Goal: Task Accomplishment & Management: Complete application form

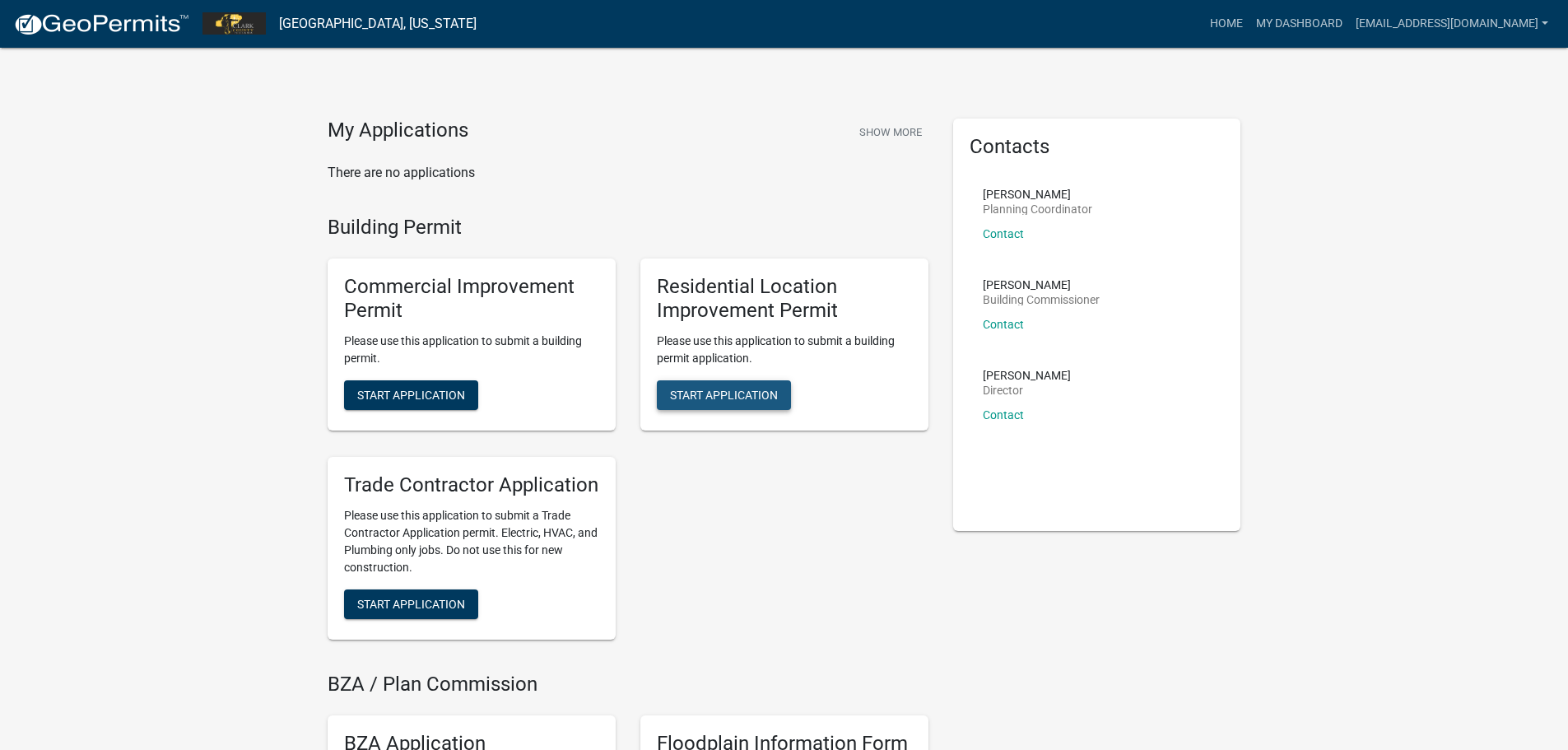
click at [711, 392] on span "Start Application" at bounding box center [723, 394] width 107 height 13
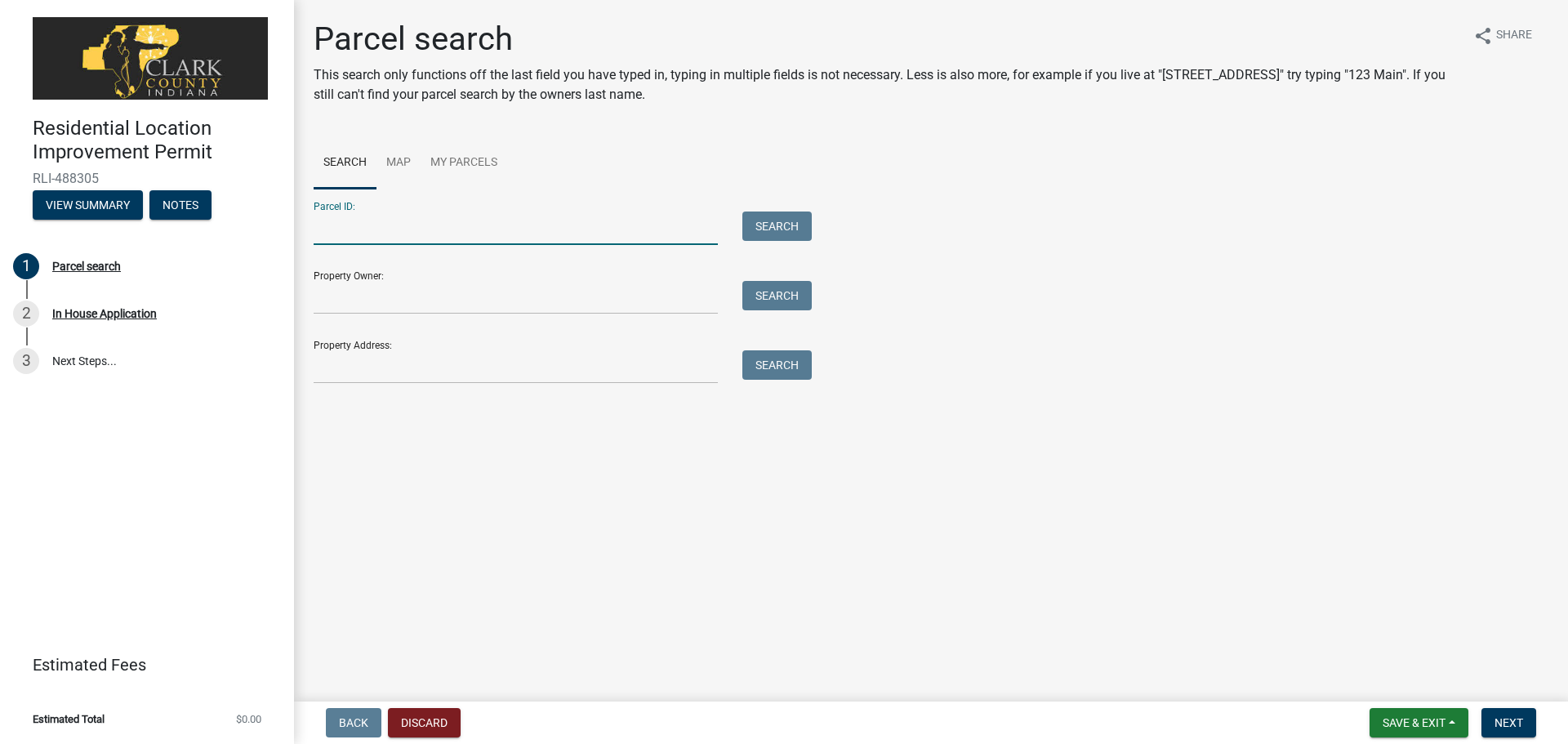
paste input "10-17-08-900-535-000-031"
type input "10-17-08-900-535-000-031"
click at [782, 225] on button "Search" at bounding box center [777, 226] width 69 height 29
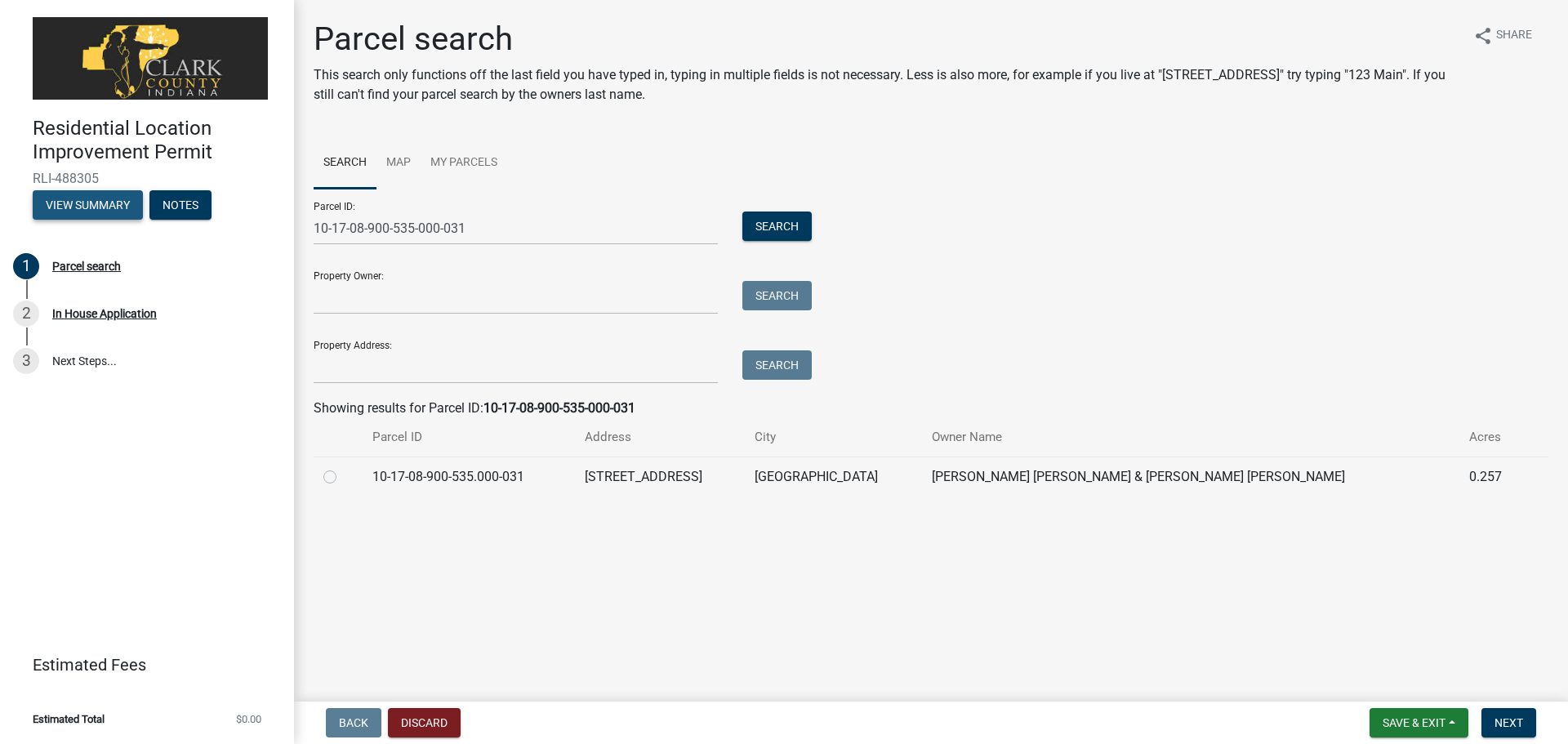
click at [82, 212] on button "View Summary" at bounding box center [88, 205] width 110 height 29
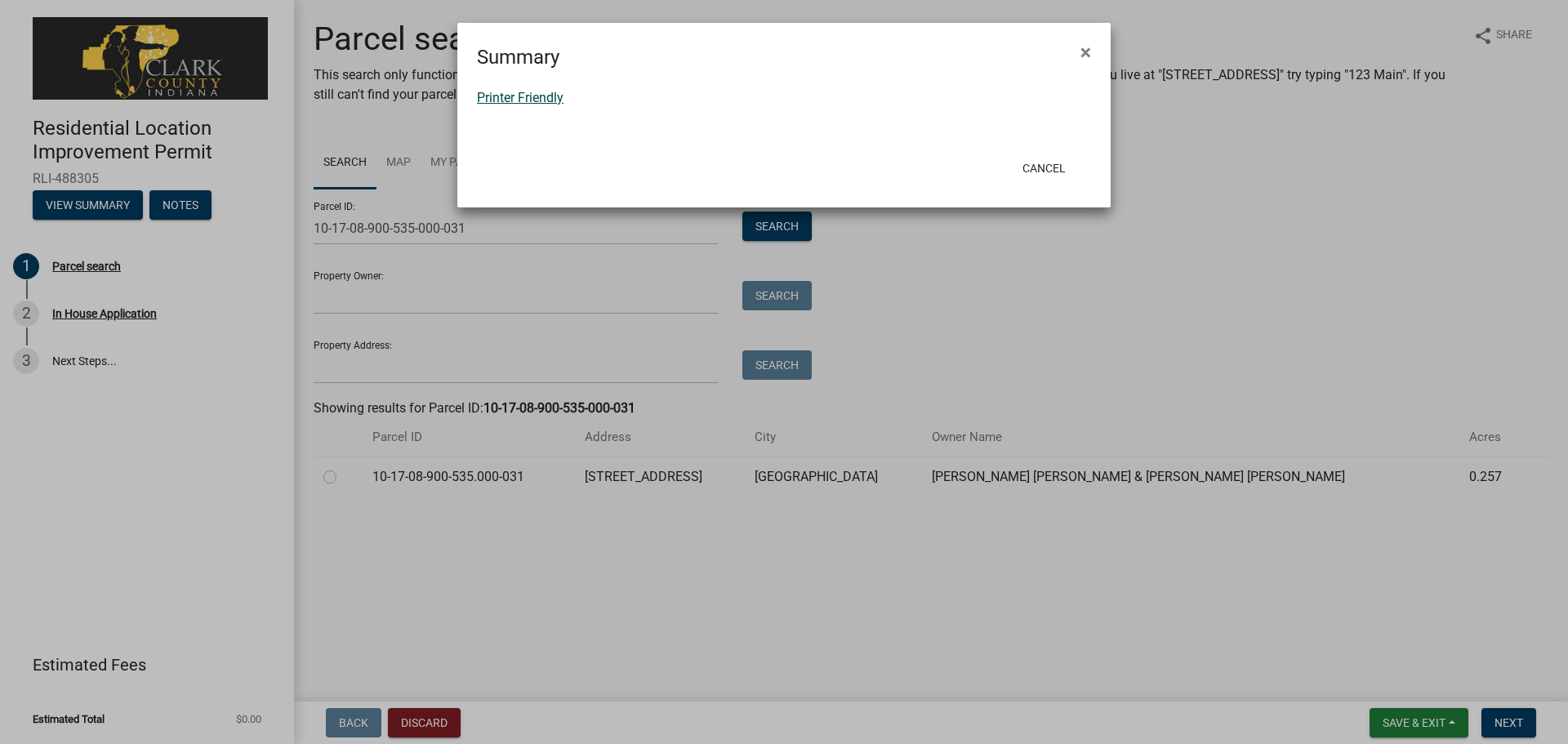
click at [512, 95] on link "Printer Friendly" at bounding box center [520, 98] width 87 height 16
click at [1078, 54] on button "×" at bounding box center [1086, 52] width 36 height 46
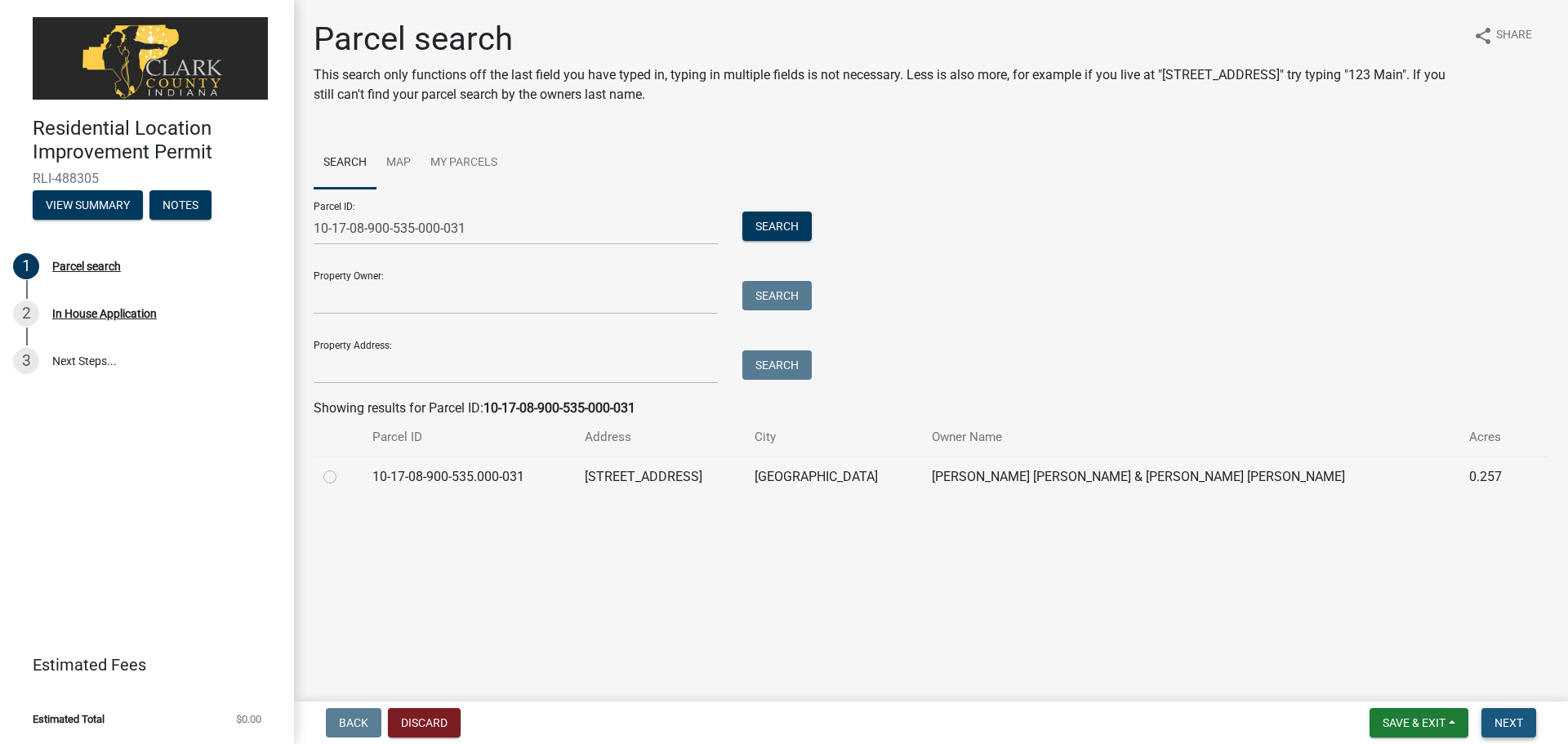
click at [1502, 723] on span "Next" at bounding box center [1509, 723] width 28 height 13
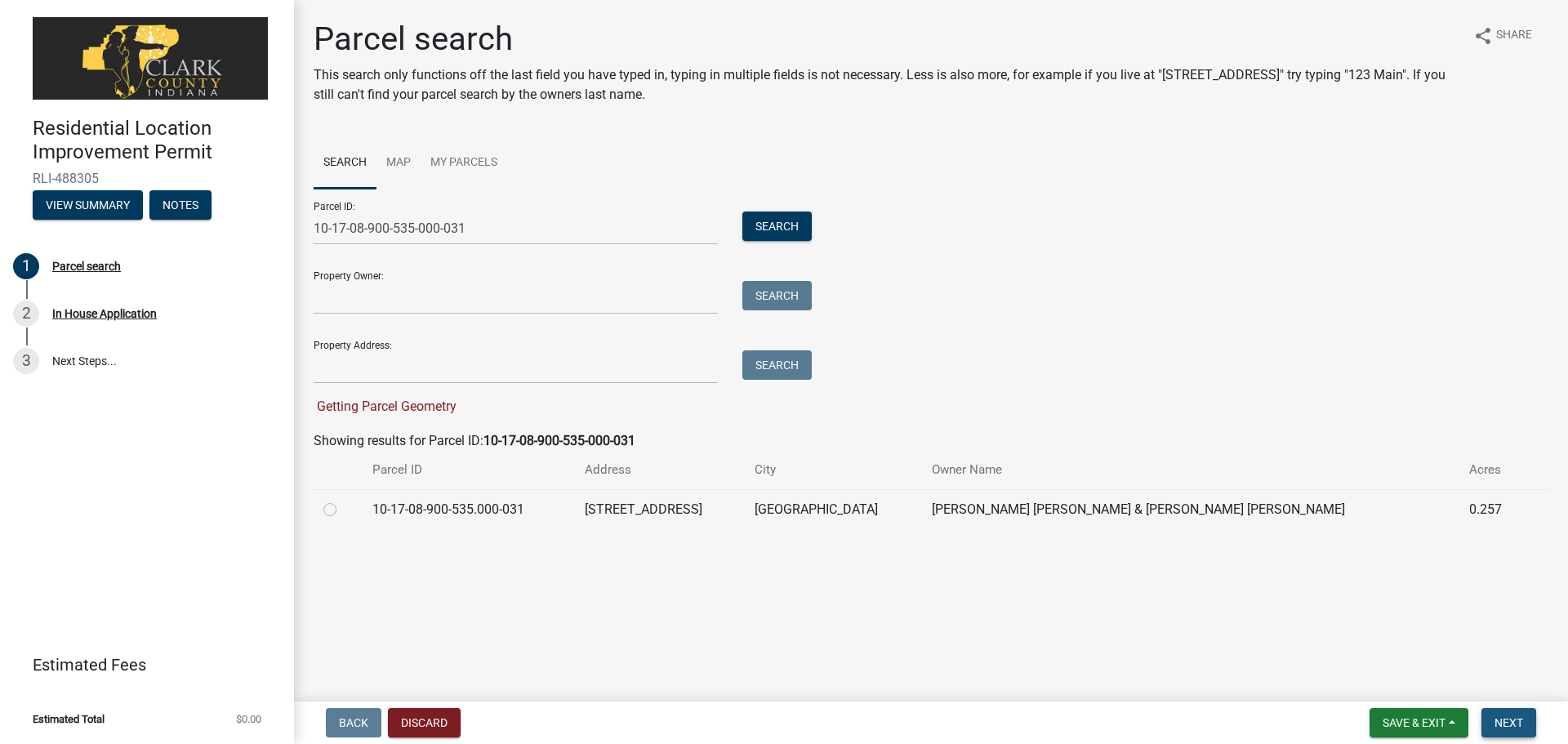
click at [1511, 720] on span "Next" at bounding box center [1509, 723] width 28 height 13
paste input "4206 Miners way"
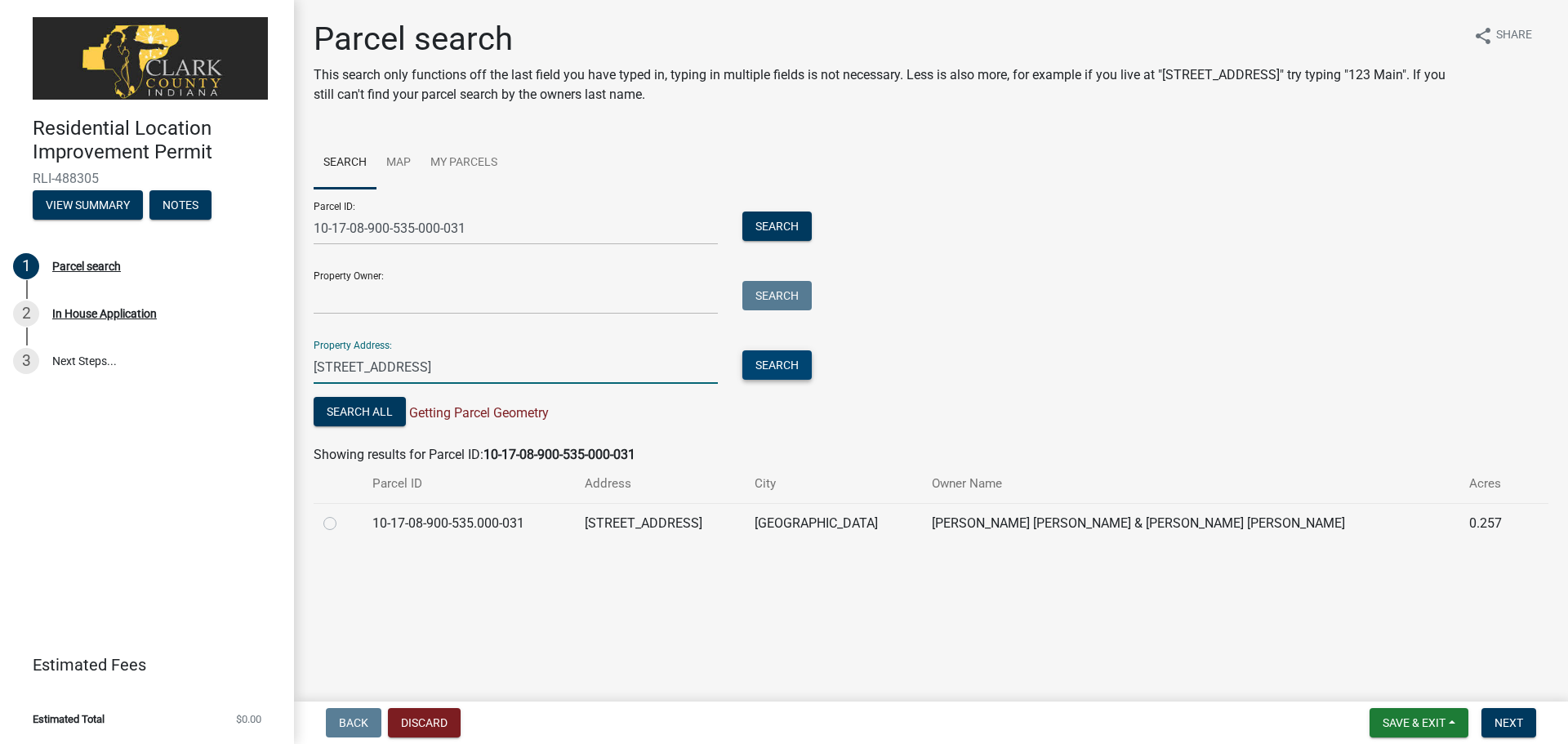
type input "4206 Miners way"
click at [773, 365] on button "Search" at bounding box center [777, 365] width 69 height 29
click at [334, 296] on input "Property Owner:" at bounding box center [516, 297] width 405 height 34
type input "Brian Carson"
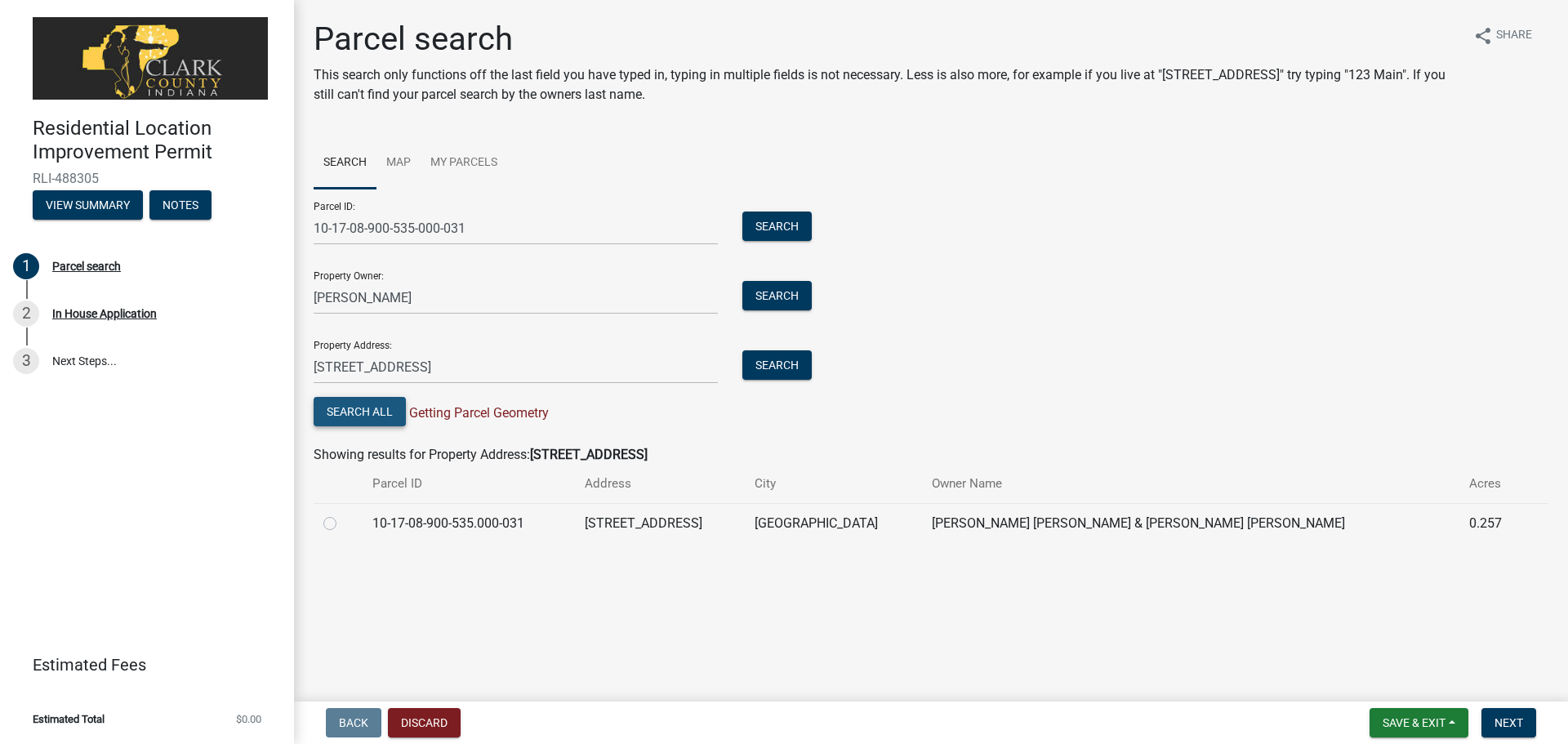
click at [375, 416] on button "Search All" at bounding box center [359, 411] width 92 height 29
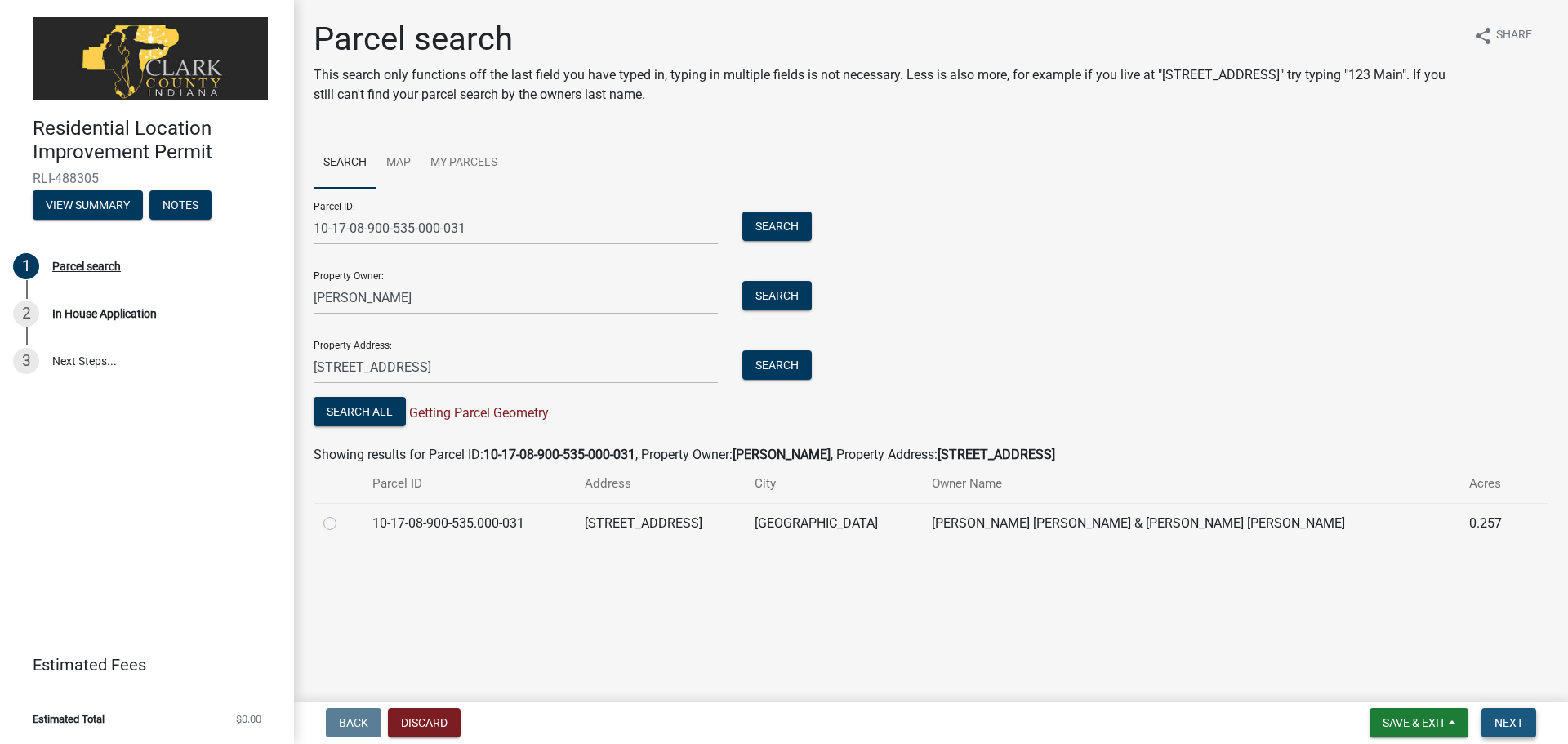
click at [1518, 719] on span "Next" at bounding box center [1509, 723] width 28 height 13
click at [86, 202] on button "View Summary" at bounding box center [88, 205] width 110 height 29
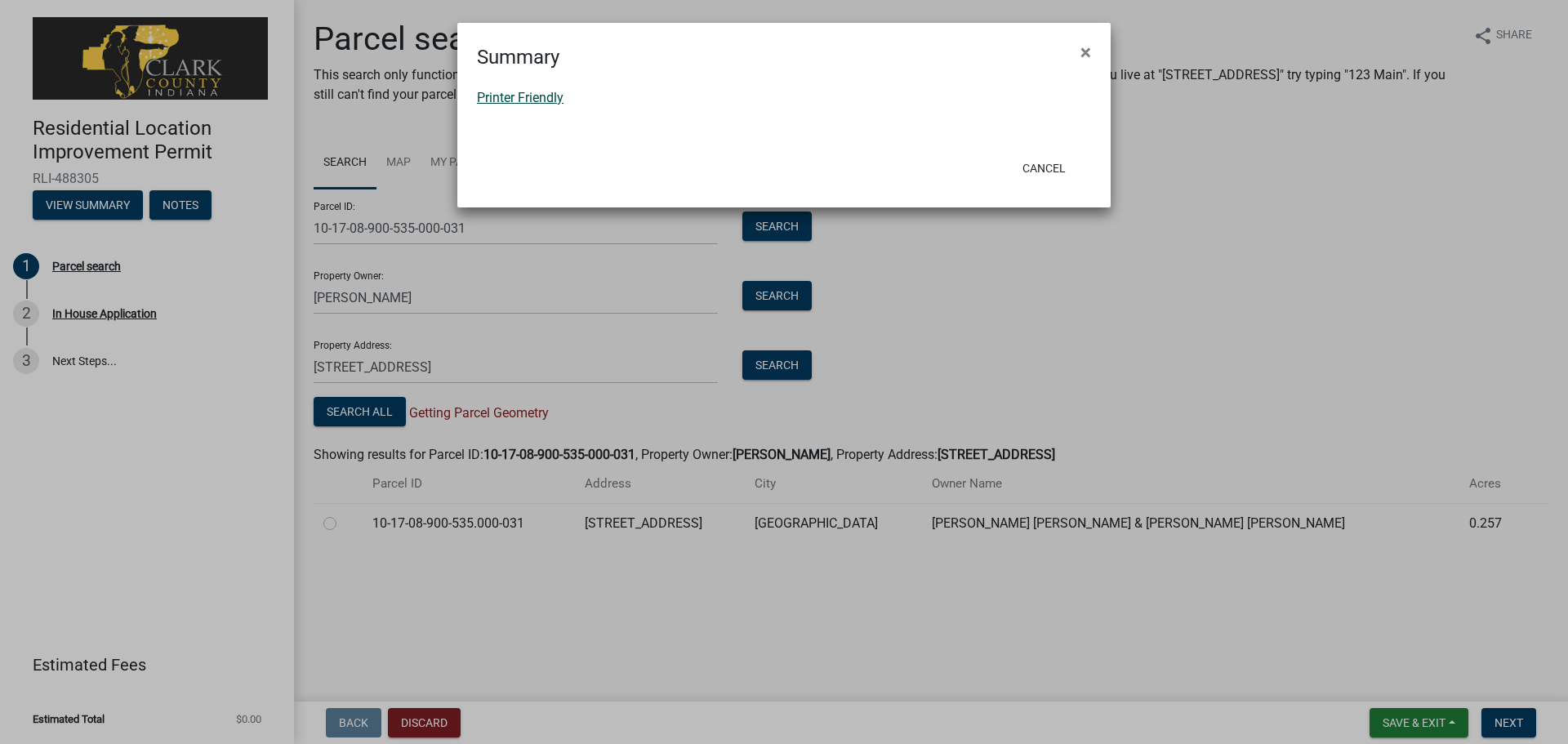
click at [519, 96] on link "Printer Friendly" at bounding box center [520, 98] width 87 height 16
click at [1039, 170] on button "Cancel" at bounding box center [1044, 168] width 69 height 29
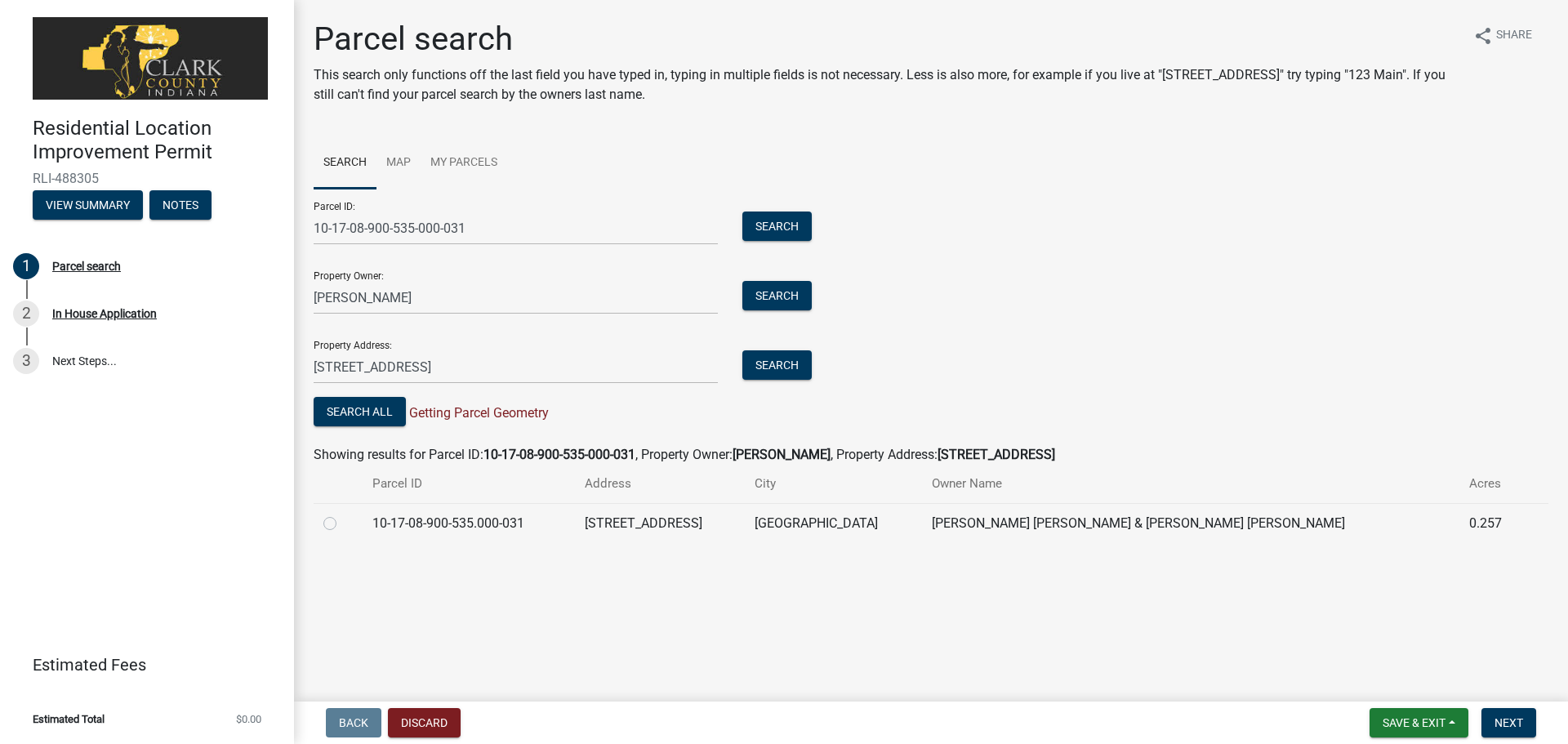
click at [333, 531] on div at bounding box center [338, 524] width 29 height 20
click at [343, 514] on label at bounding box center [343, 514] width 0 height 0
click at [343, 522] on input "radio" at bounding box center [348, 520] width 11 height 11
radio input "true"
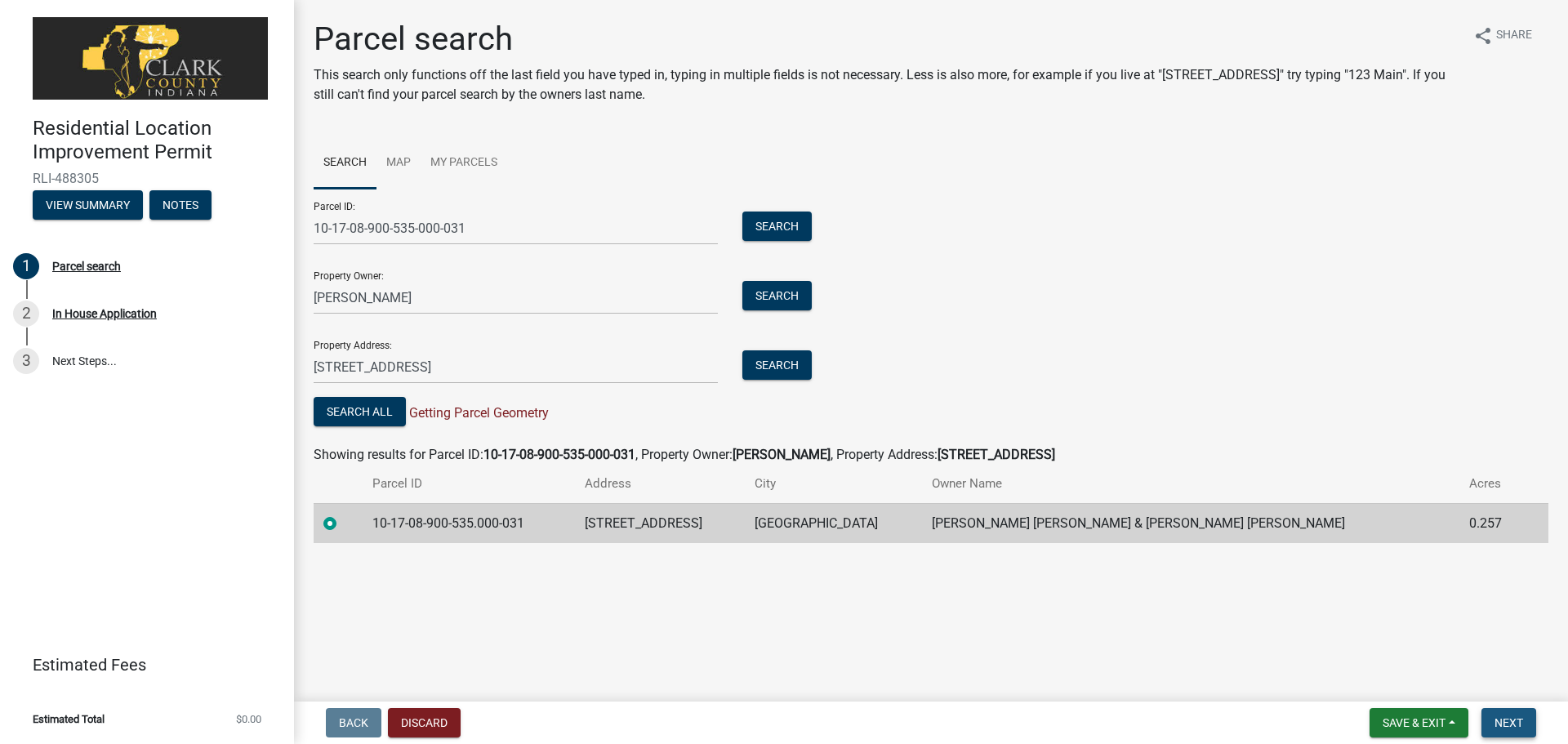
click at [1516, 721] on span "Next" at bounding box center [1509, 723] width 28 height 13
click at [1522, 726] on span "Next" at bounding box center [1509, 723] width 28 height 13
click at [1511, 720] on span "Next" at bounding box center [1509, 723] width 28 height 13
click at [1504, 721] on span "Next" at bounding box center [1509, 723] width 28 height 13
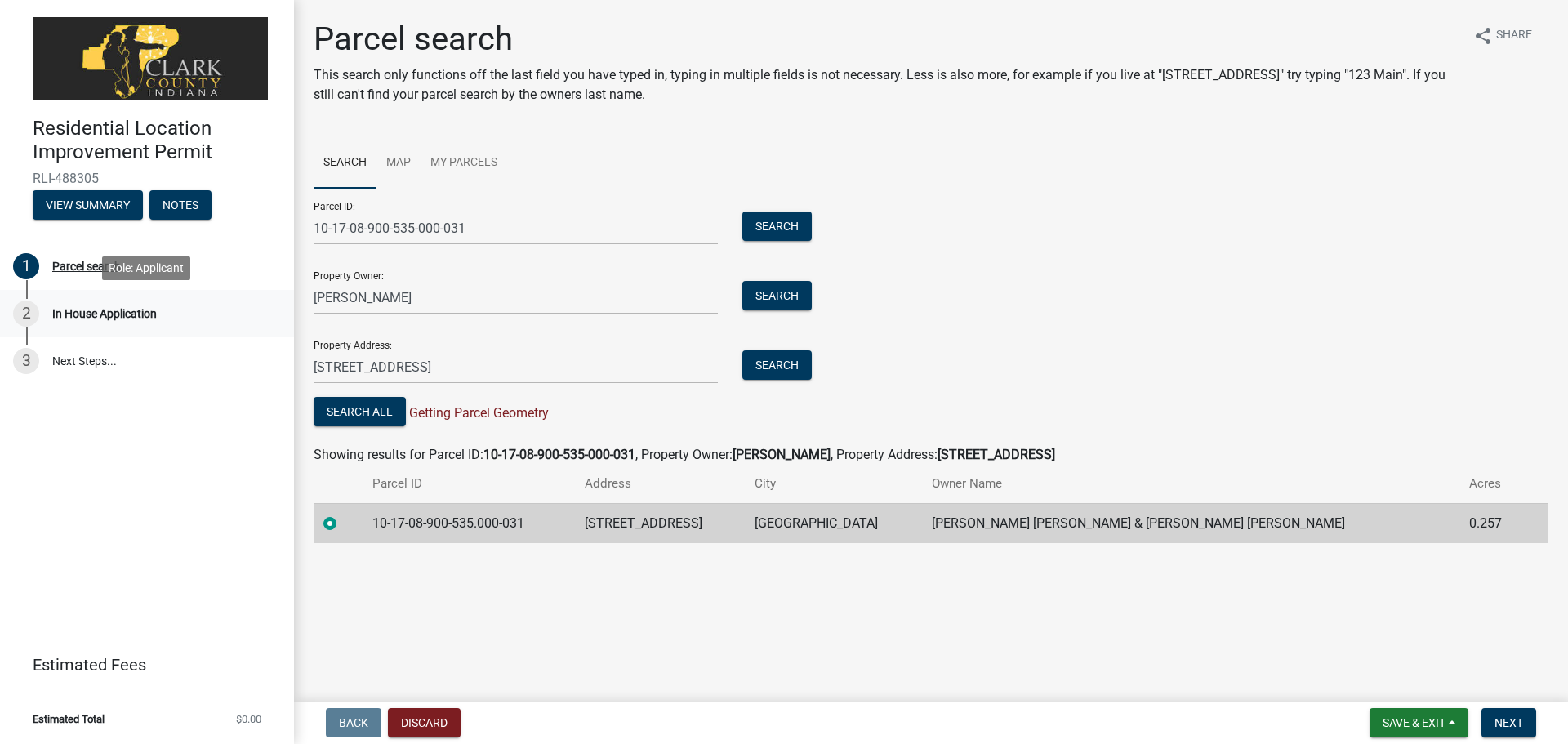
click at [64, 315] on div "In House Application" at bounding box center [104, 314] width 105 height 12
click at [1508, 714] on button "Next" at bounding box center [1509, 723] width 55 height 29
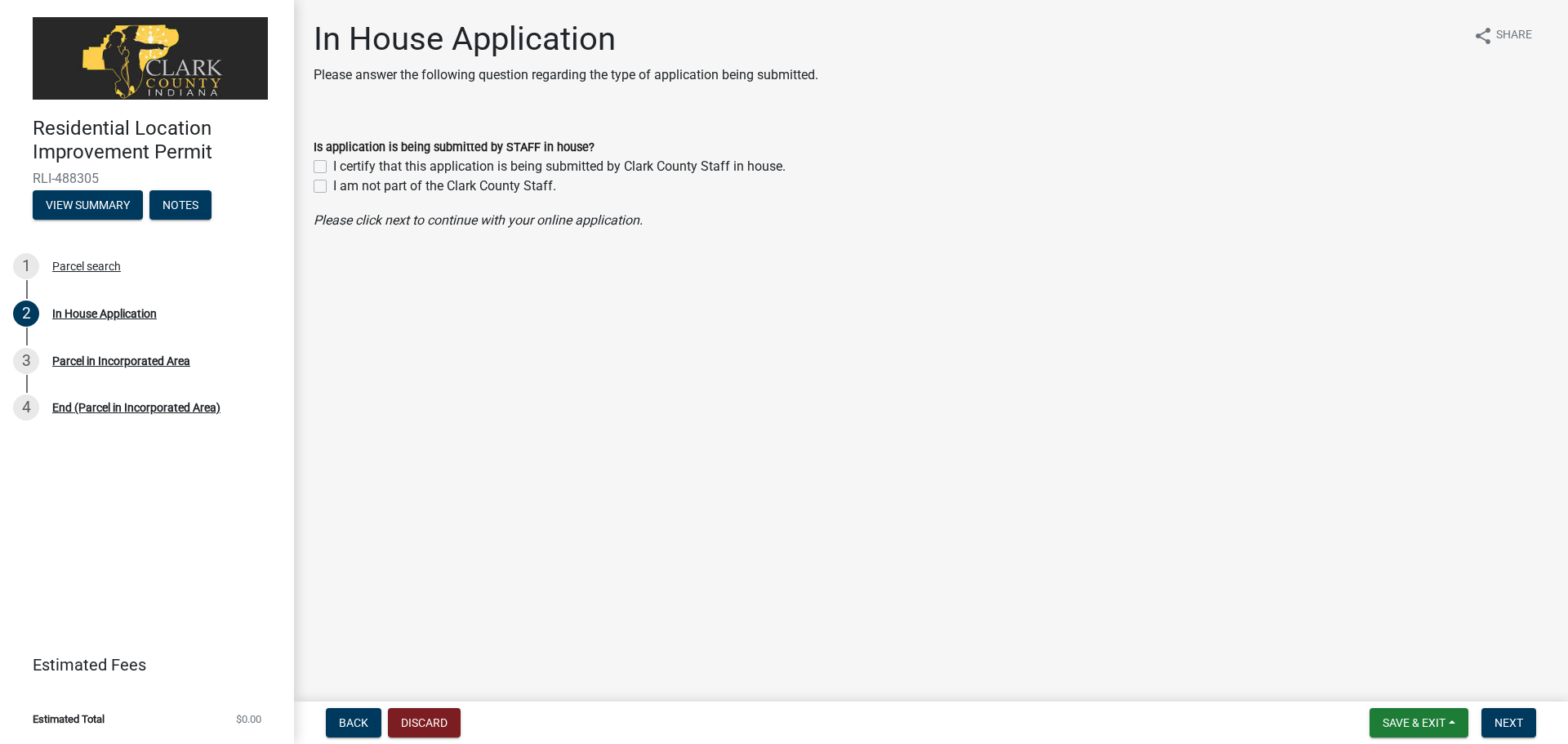
click at [334, 185] on label "I am not part of the Clark County Staff." at bounding box center [445, 187] width 223 height 20
click at [334, 185] on input "I am not part of the Clark County Staff." at bounding box center [339, 182] width 11 height 11
checkbox input "true"
checkbox input "false"
checkbox input "true"
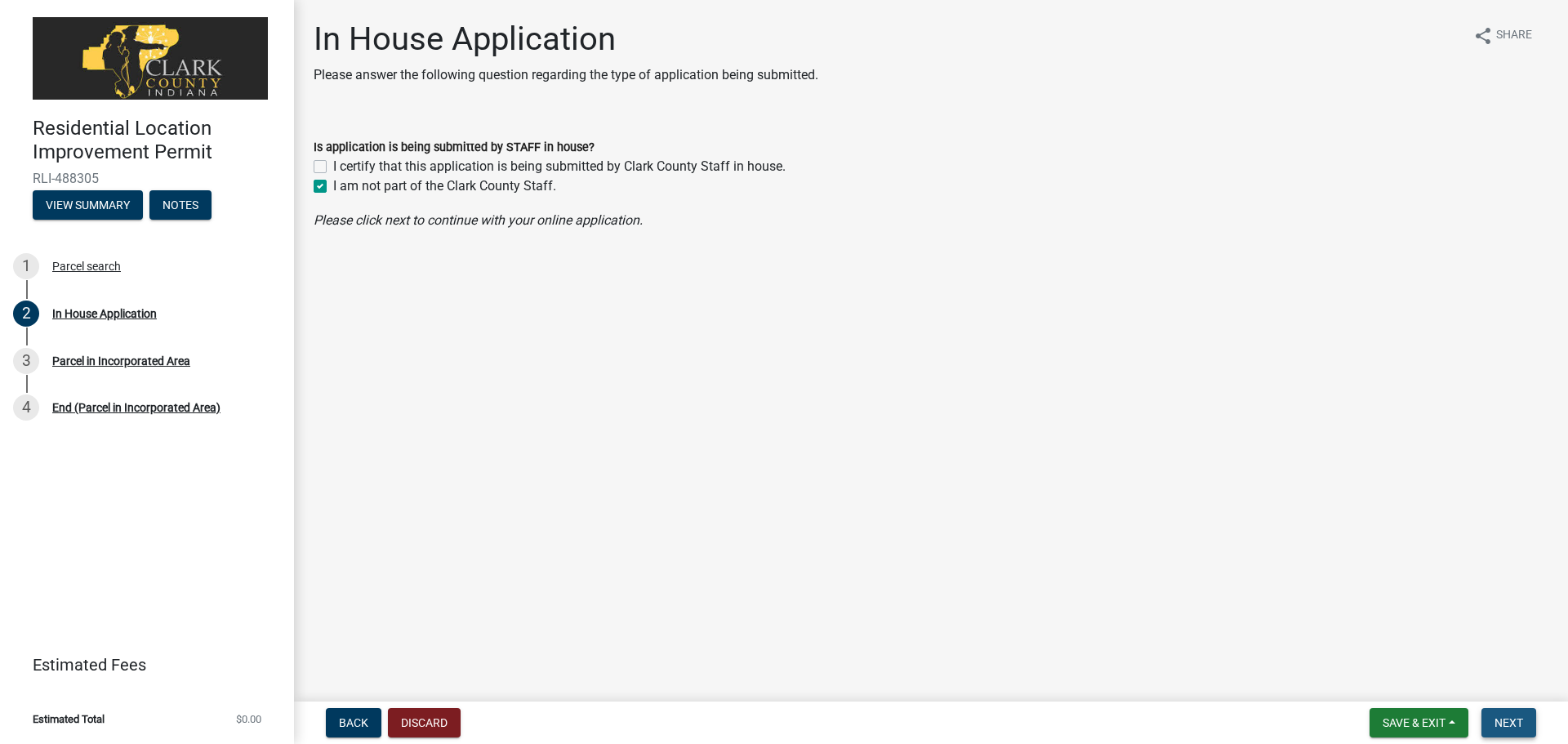
click at [1519, 723] on span "Next" at bounding box center [1509, 723] width 28 height 13
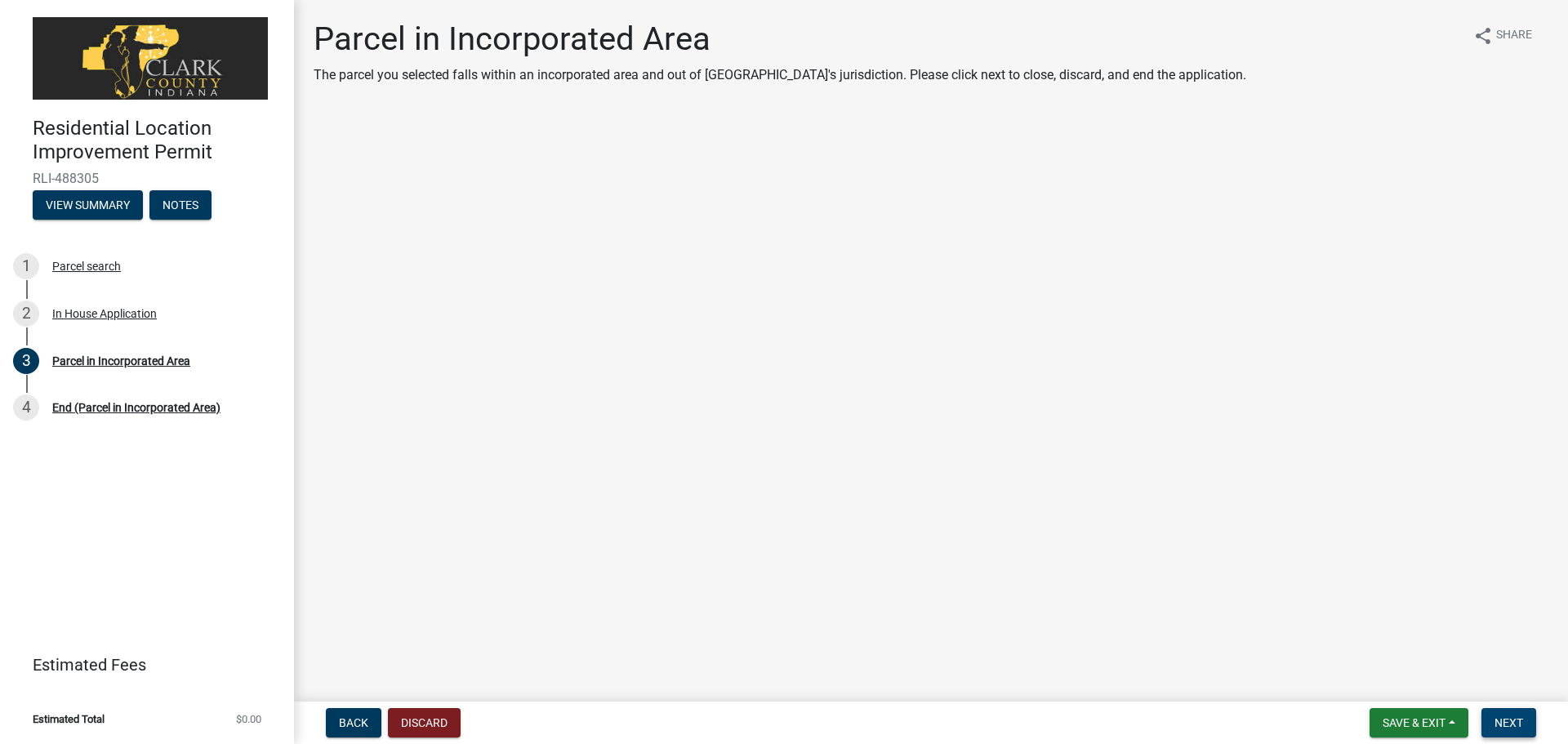
click at [1512, 727] on span "Next" at bounding box center [1509, 723] width 28 height 13
